Goal: Task Accomplishment & Management: Use online tool/utility

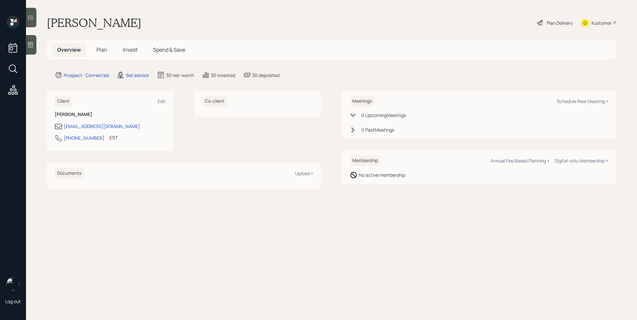
click at [29, 42] on icon at bounding box center [30, 45] width 5 height 6
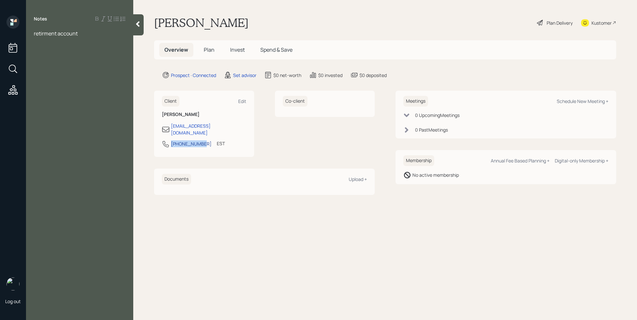
drag, startPoint x: 199, startPoint y: 138, endPoint x: 171, endPoint y: 139, distance: 28.0
click at [171, 140] on div "[PHONE_NUMBER]" at bounding box center [191, 143] width 41 height 7
click at [199, 142] on div "[PHONE_NUMBER] EST Currently 3:19 PM" at bounding box center [204, 146] width 85 height 12
drag, startPoint x: 199, startPoint y: 136, endPoint x: 170, endPoint y: 139, distance: 29.7
click at [170, 140] on div "[PHONE_NUMBER]" at bounding box center [187, 144] width 50 height 8
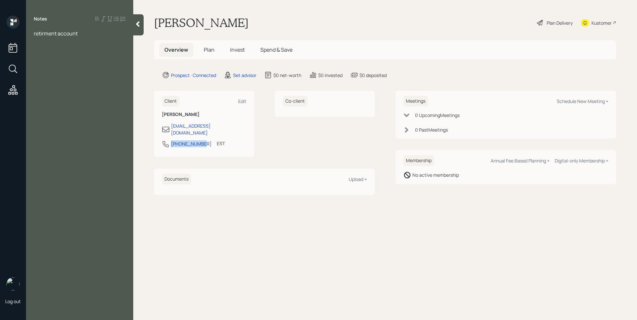
copy div "[PHONE_NUMBER]"
click at [567, 102] on div "Schedule New Meeting +" at bounding box center [583, 101] width 52 height 6
select select "round-[PERSON_NAME]"
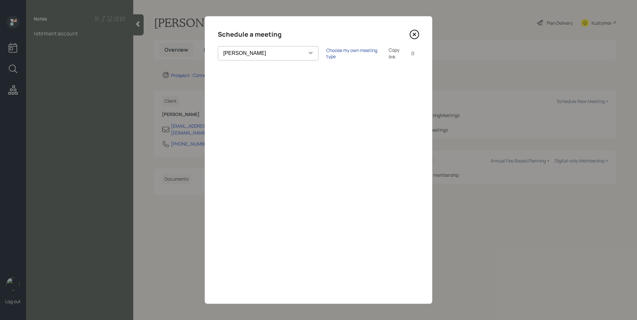
click at [326, 54] on div "Choose my own meeting type" at bounding box center [353, 53] width 55 height 12
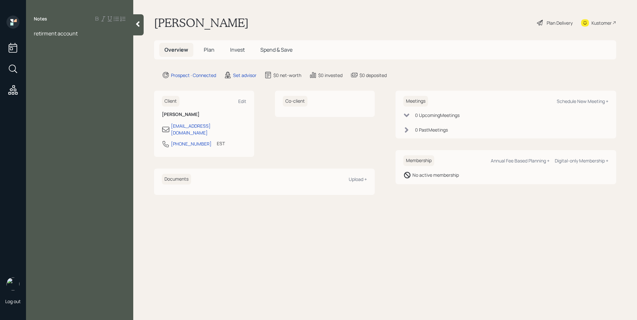
click at [99, 76] on div "Notes retirment account" at bounding box center [79, 164] width 107 height 297
click at [85, 31] on div "retirment account" at bounding box center [80, 33] width 92 height 7
